Goal: Find contact information: Find contact information

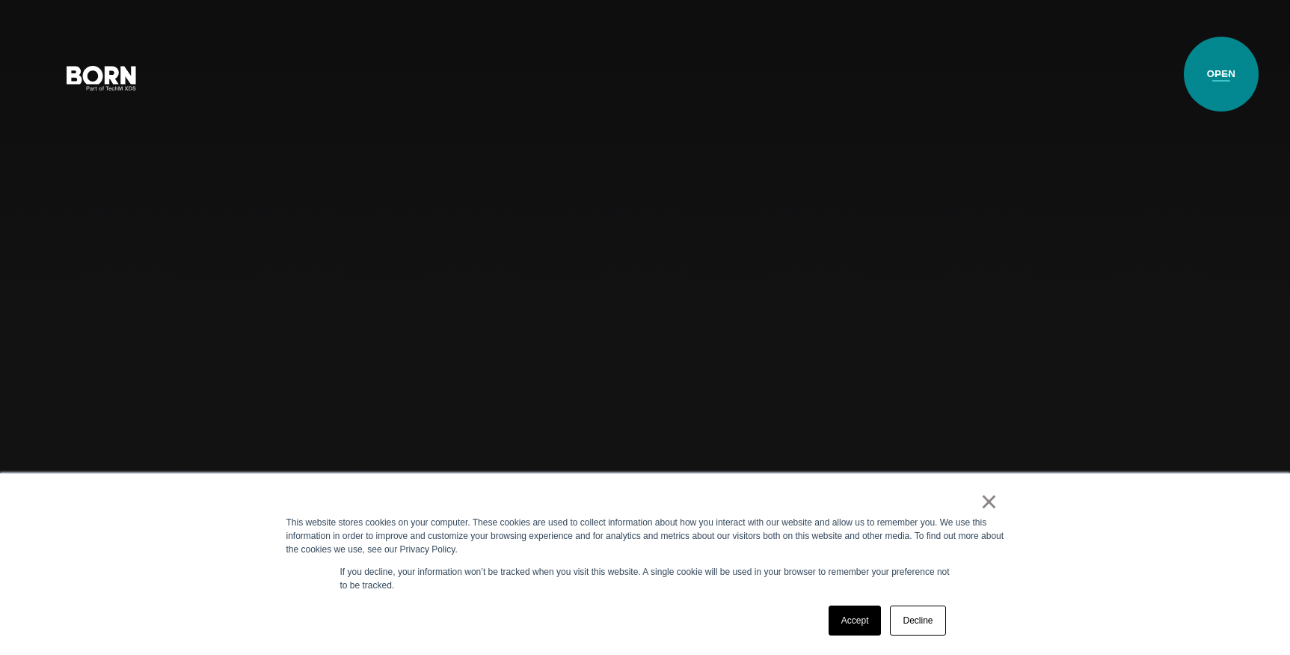
click at [1222, 74] on button "Primary Menu" at bounding box center [1222, 76] width 36 height 31
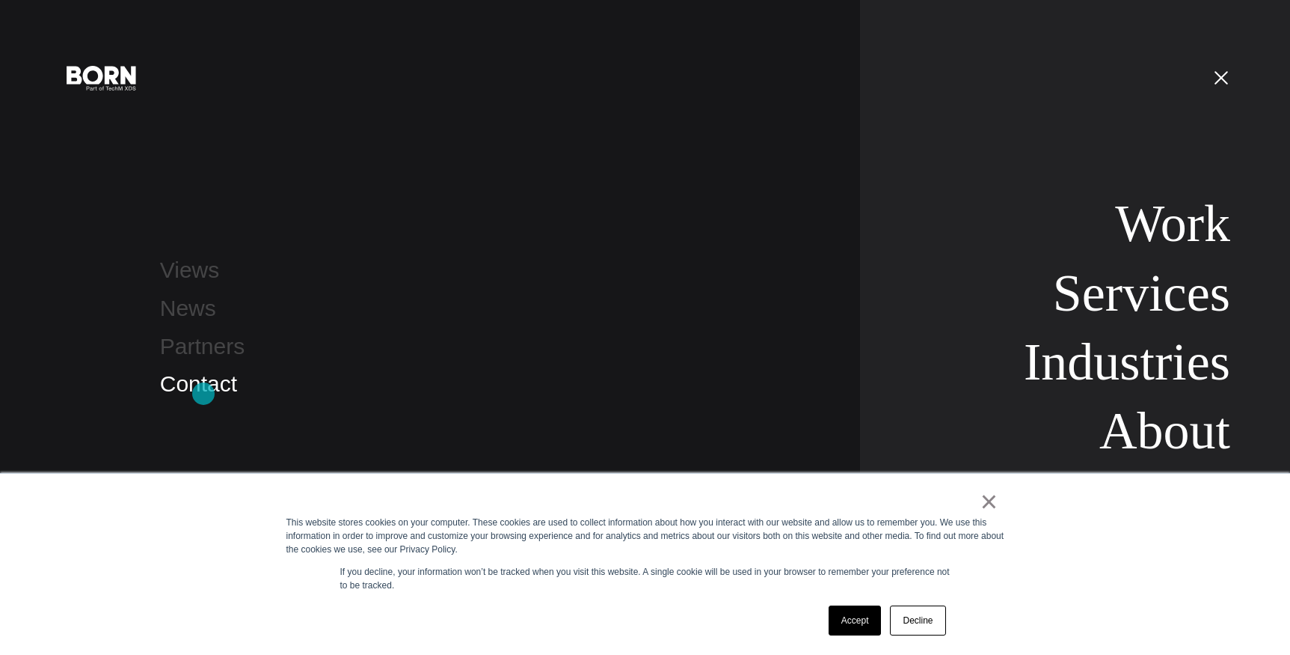
click at [202, 387] on link "Contact" at bounding box center [198, 383] width 77 height 25
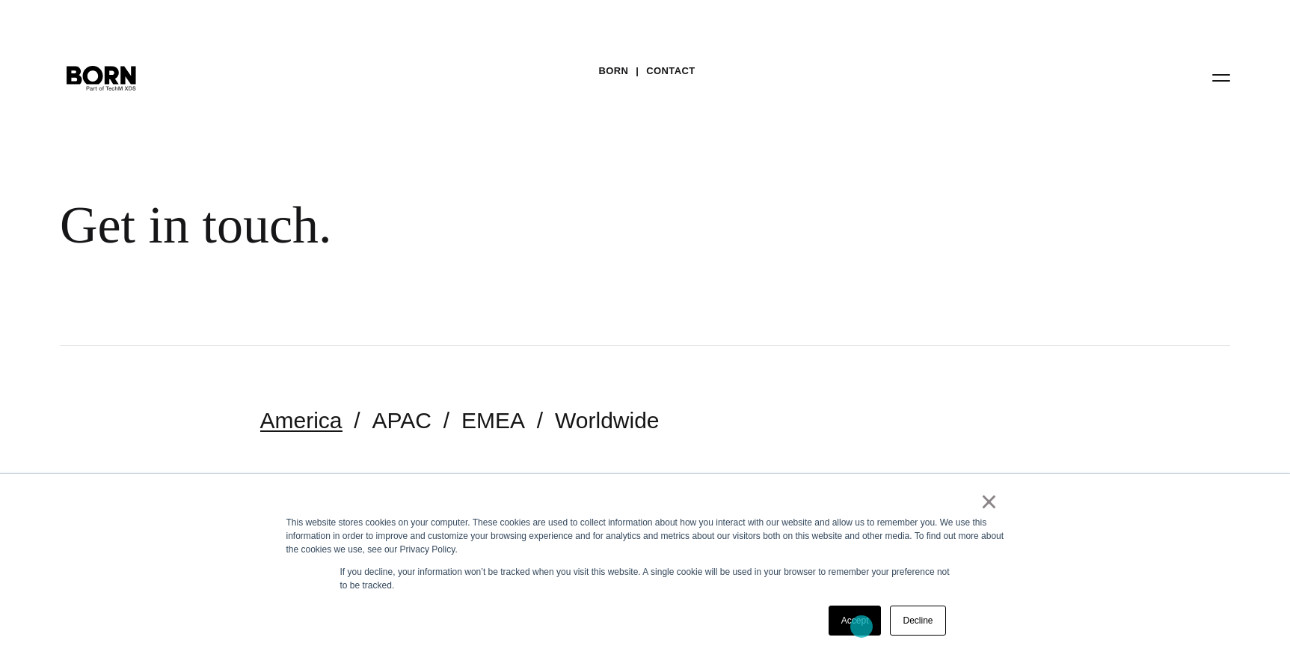
click at [862, 626] on link "Accept" at bounding box center [855, 620] width 53 height 30
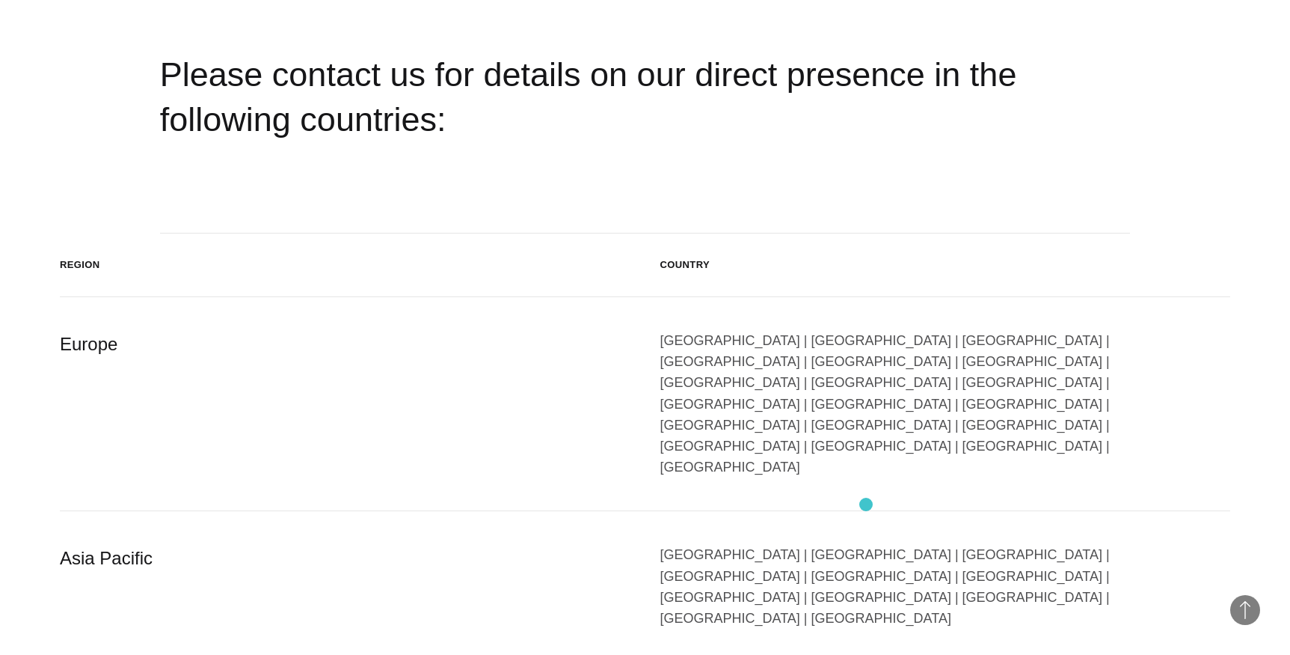
scroll to position [2368, 0]
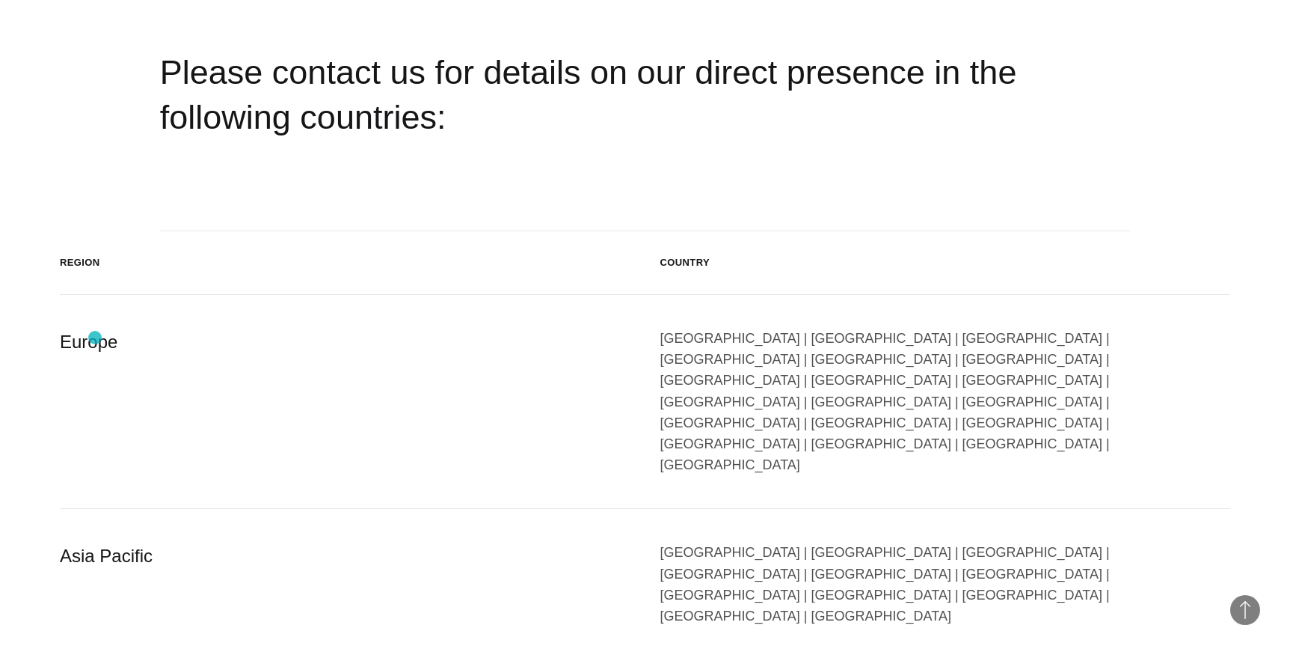
click at [95, 337] on div "Europe" at bounding box center [345, 401] width 571 height 147
click at [94, 344] on div "Europe" at bounding box center [345, 401] width 571 height 147
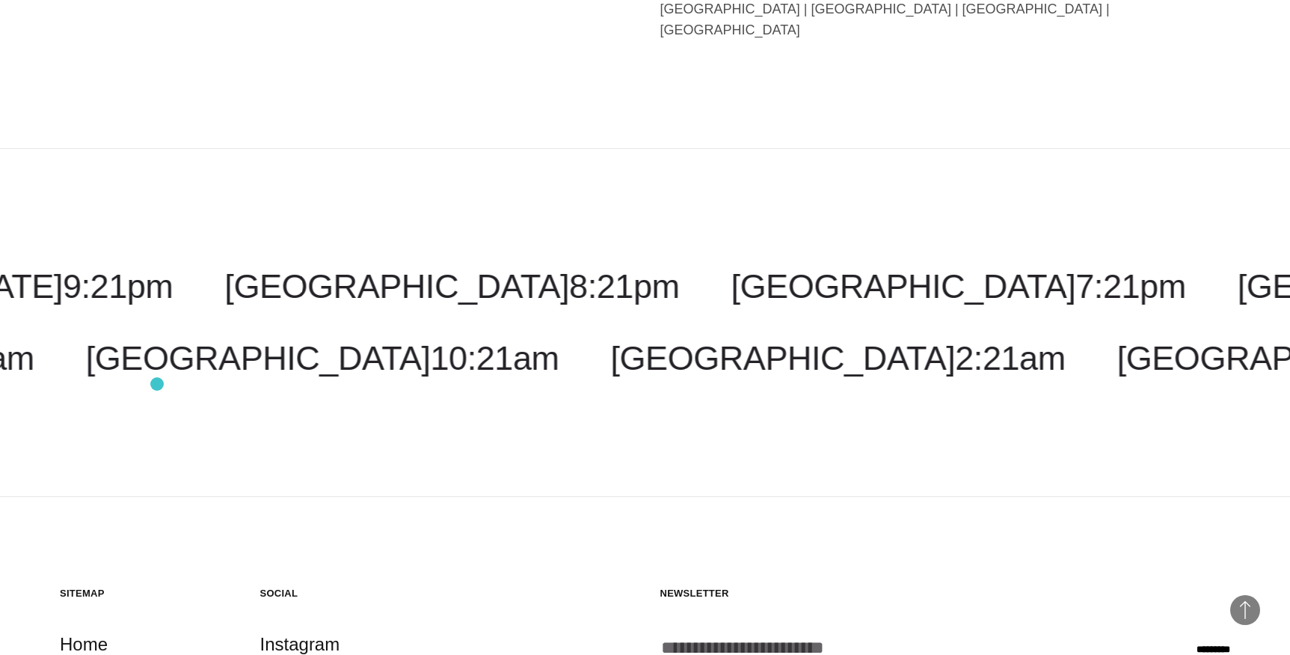
scroll to position [3684, 0]
